Goal: Register for event/course

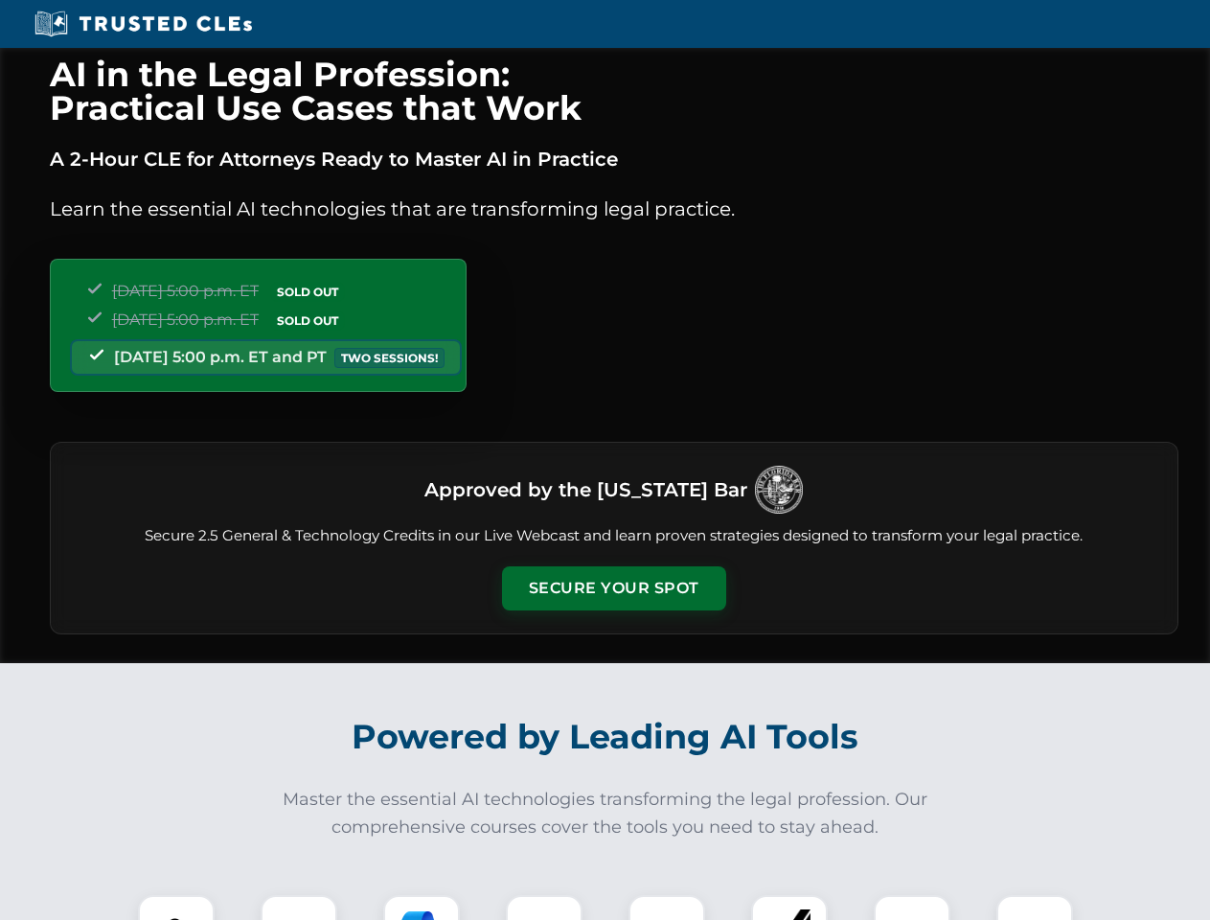
click at [613, 588] on button "Secure Your Spot" at bounding box center [614, 588] width 224 height 44
click at [176, 907] on img at bounding box center [176, 933] width 56 height 56
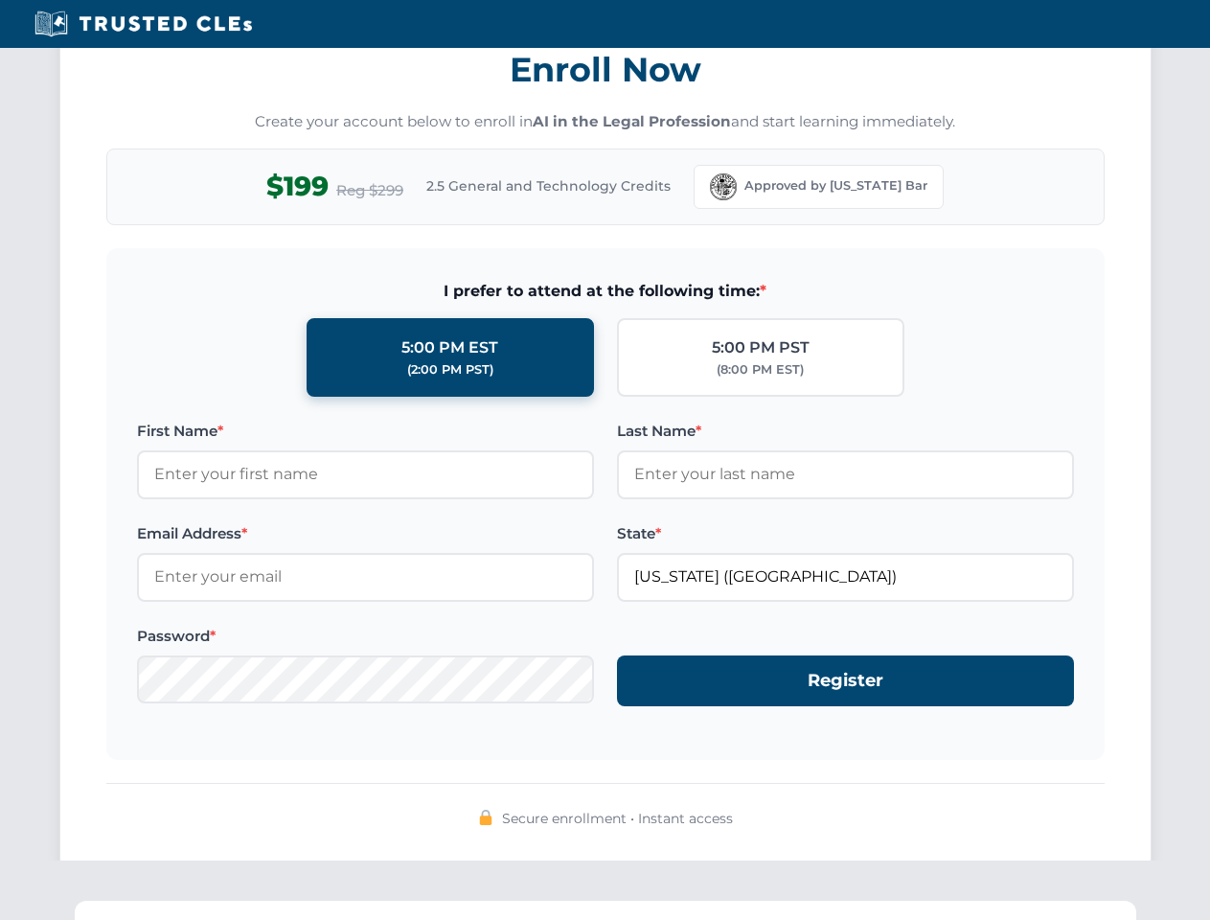
scroll to position [1880, 0]
